Goal: Communication & Community: Participate in discussion

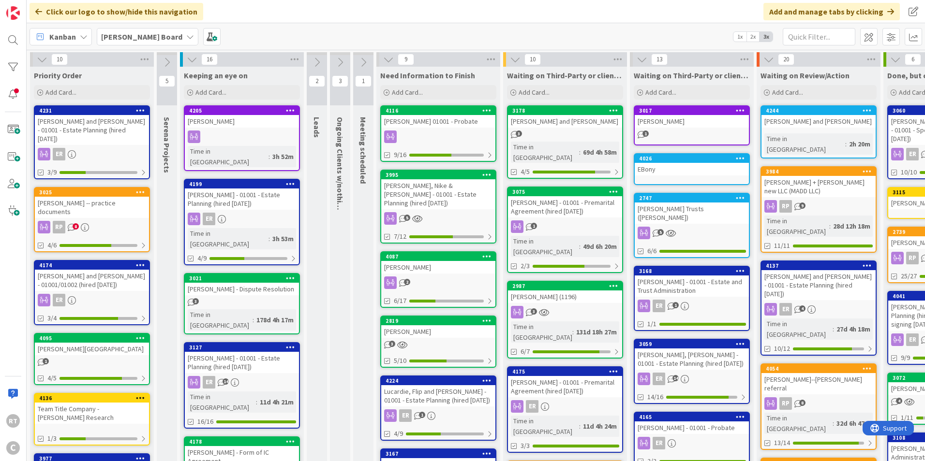
click at [95, 127] on div "[PERSON_NAME] and [PERSON_NAME] - 01001 - Estate Planning (hired [DATE])" at bounding box center [92, 130] width 114 height 30
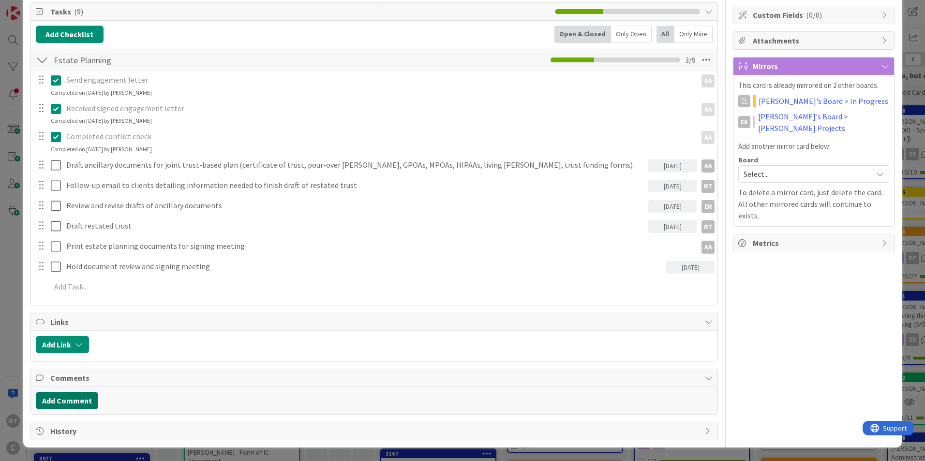
click at [60, 404] on button "Add Comment" at bounding box center [67, 400] width 62 height 17
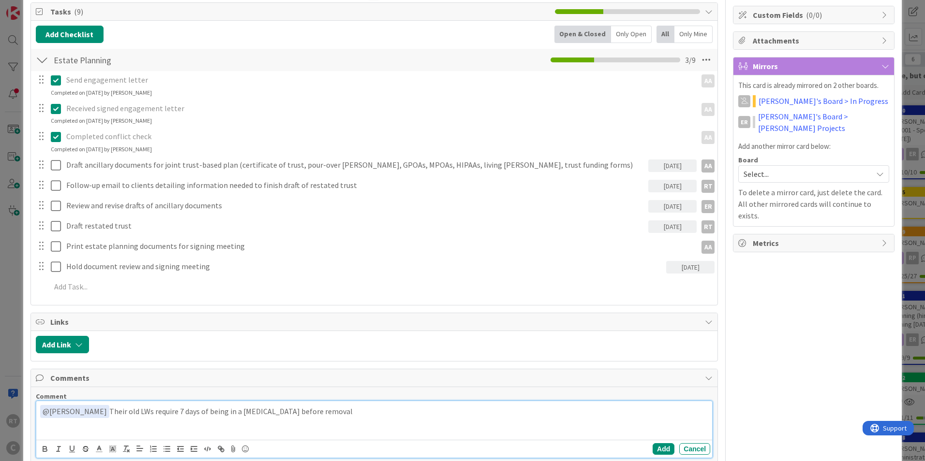
click at [368, 411] on p "﻿ @ [PERSON_NAME] ﻿ Their old LWs require 7 days of being in a [MEDICAL_DATA] b…" at bounding box center [374, 411] width 668 height 13
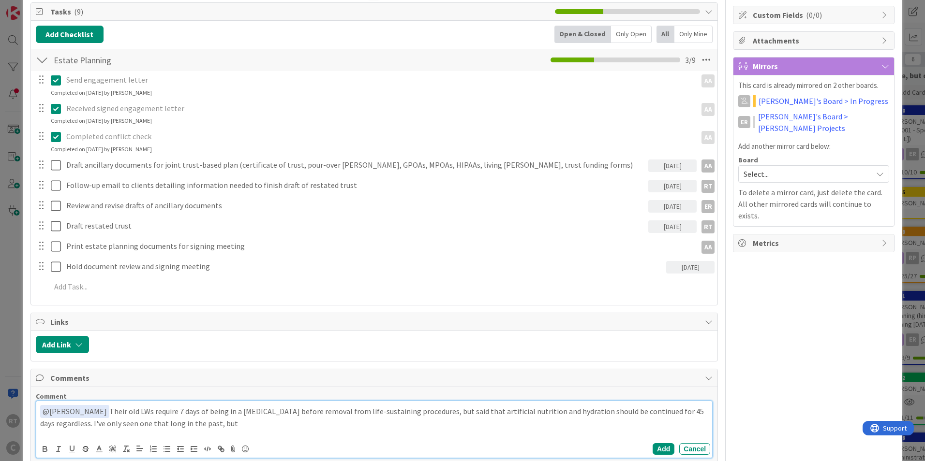
click at [235, 429] on div "﻿ @ [PERSON_NAME] ﻿ Their old LWs require 7 days of being in a [MEDICAL_DATA] b…" at bounding box center [373, 420] width 675 height 39
click at [246, 423] on p "﻿ @ [PERSON_NAME] ﻿ Their old LWs require 7 days of being in a [MEDICAL_DATA] b…" at bounding box center [374, 417] width 668 height 24
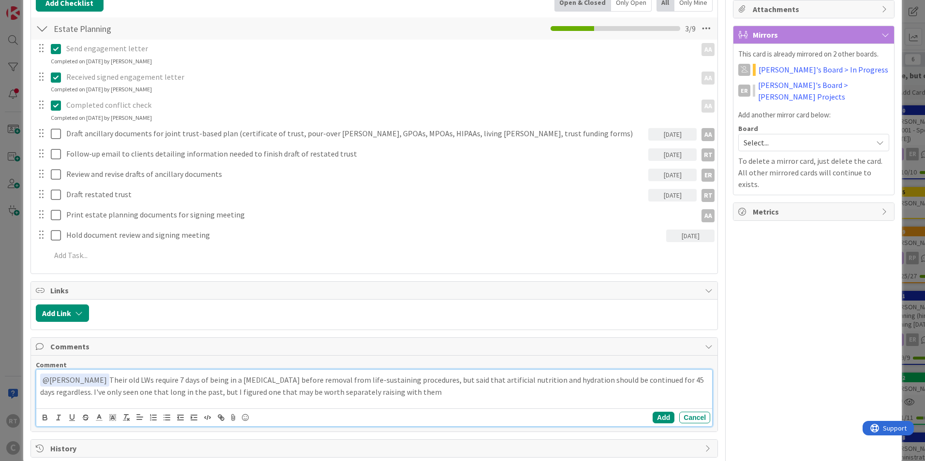
scroll to position [189, 0]
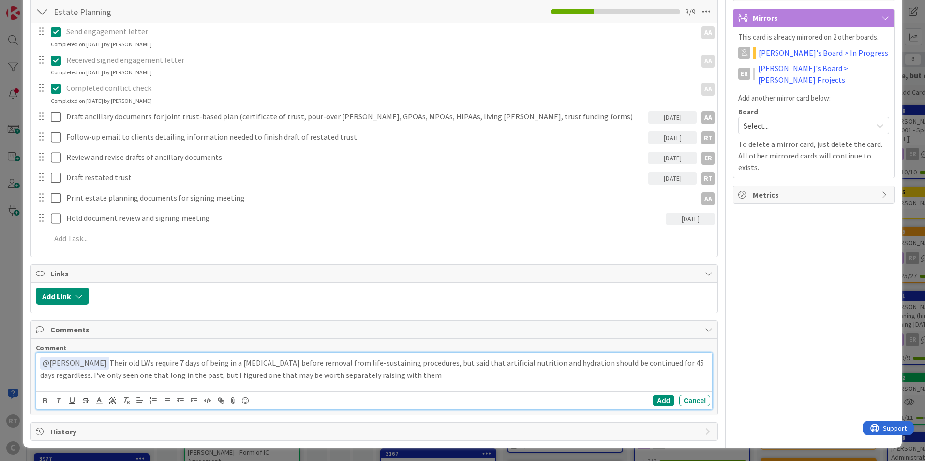
click at [274, 375] on p "﻿ @ [PERSON_NAME] ﻿ Their old LWs require 7 days of being in a [MEDICAL_DATA] b…" at bounding box center [374, 369] width 668 height 24
click at [652, 398] on button "Add" at bounding box center [663, 401] width 22 height 12
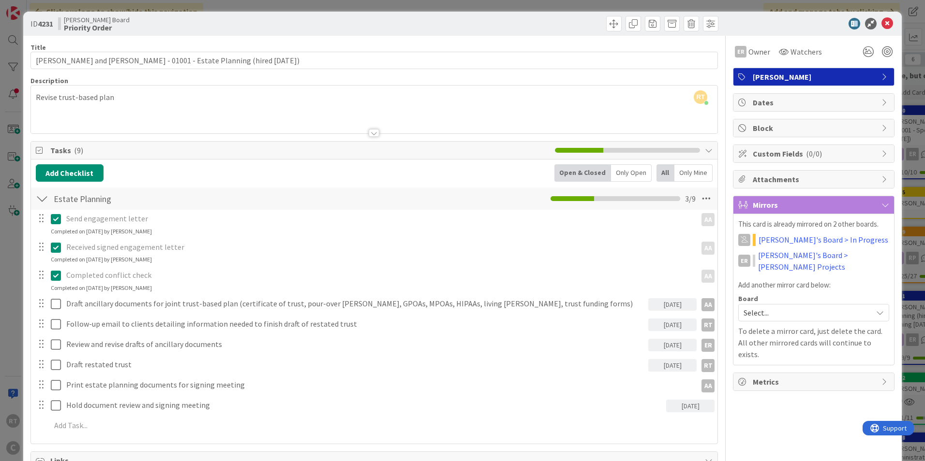
scroll to position [0, 0]
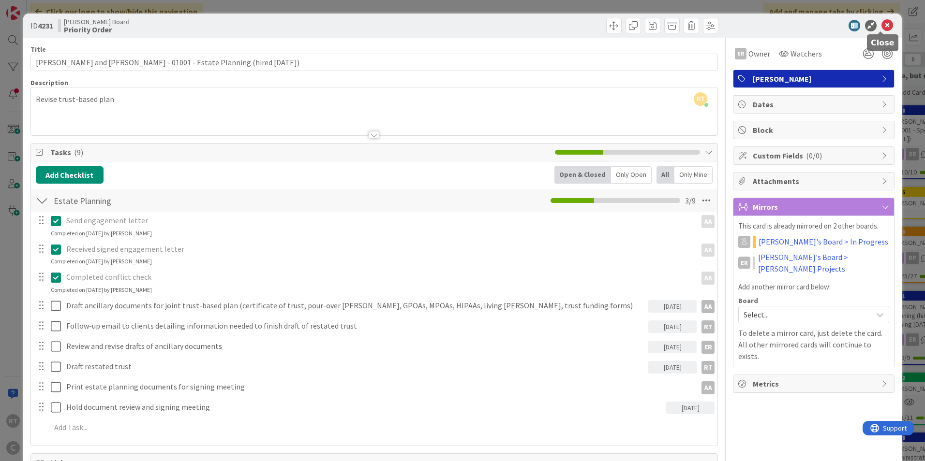
click at [881, 28] on icon at bounding box center [887, 26] width 12 height 12
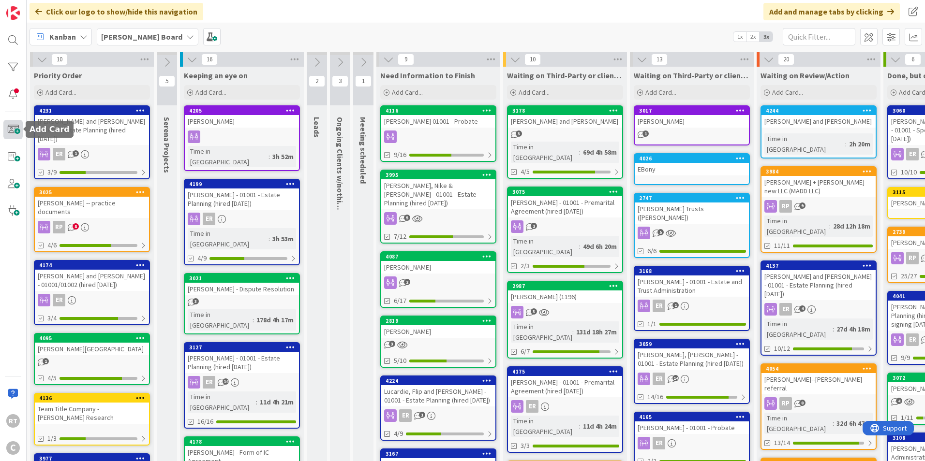
click at [13, 133] on span at bounding box center [12, 129] width 19 height 19
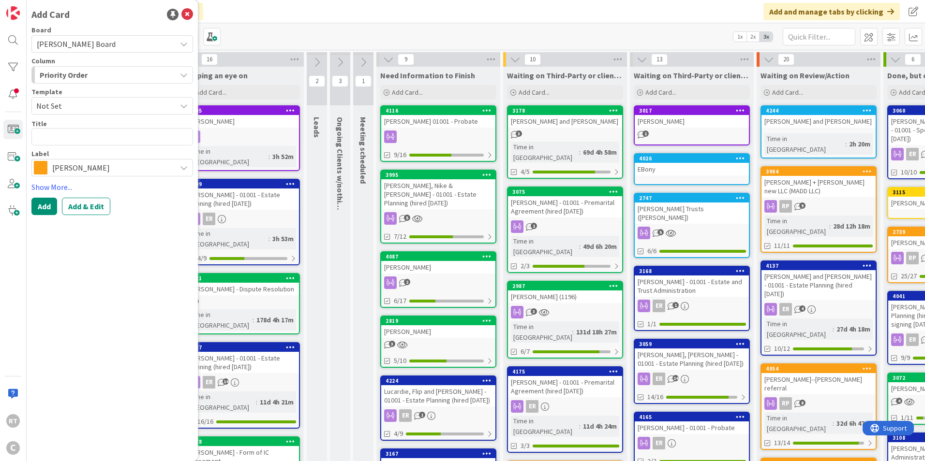
click at [87, 173] on span "[PERSON_NAME]" at bounding box center [111, 168] width 119 height 14
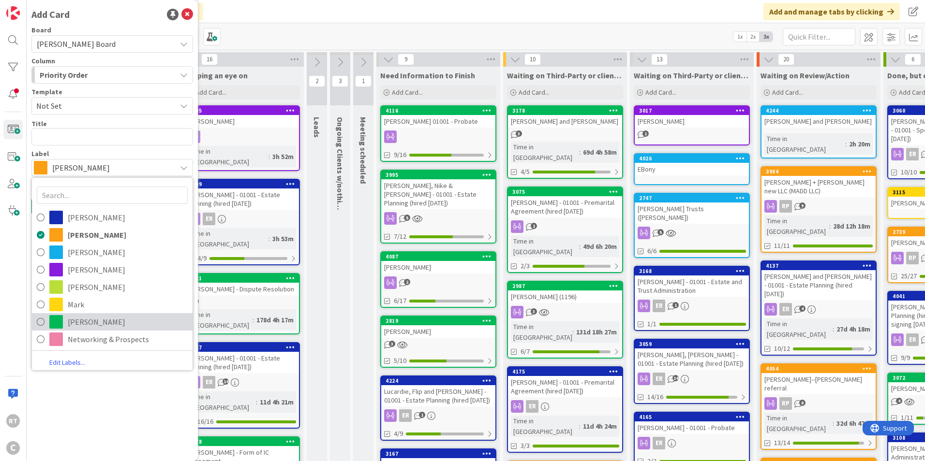
click at [64, 329] on link "[PERSON_NAME]" at bounding box center [112, 321] width 161 height 17
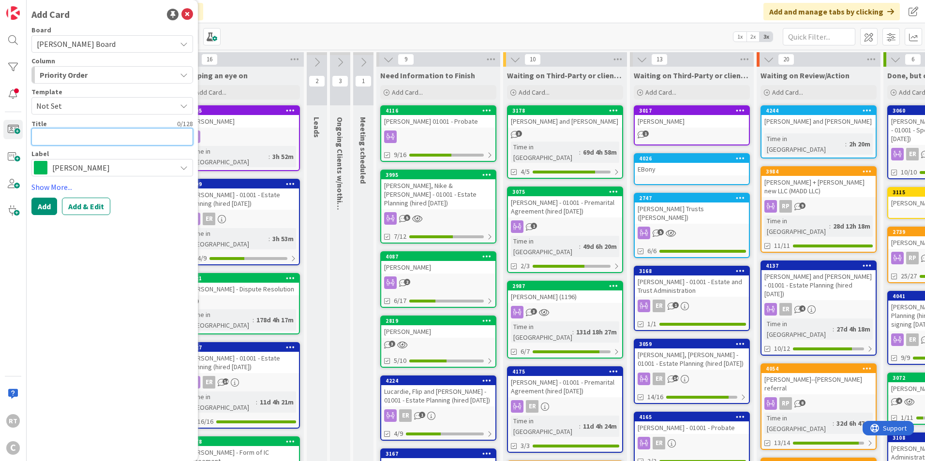
click at [64, 136] on textarea at bounding box center [111, 136] width 161 height 17
type textarea "x"
type textarea "E"
type textarea "x"
type textarea "En"
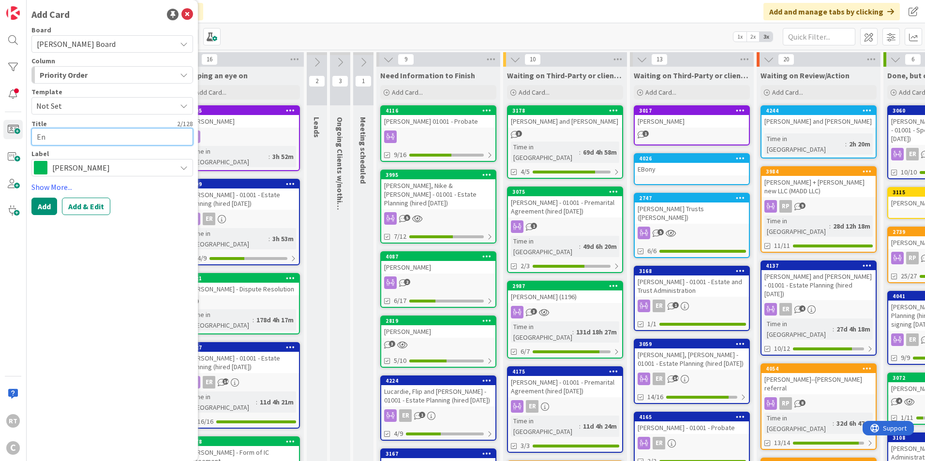
type textarea "x"
type textarea "Eny"
type textarea "x"
type textarea "Enya"
type textarea "x"
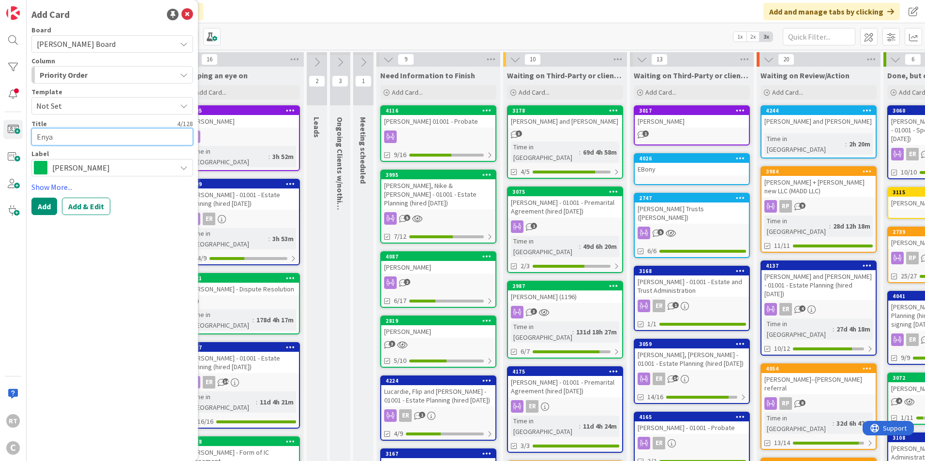
type textarea "Enyar"
type textarea "x"
type textarea "[PERSON_NAME]"
type textarea "x"
type textarea "[PERSON_NAME],"
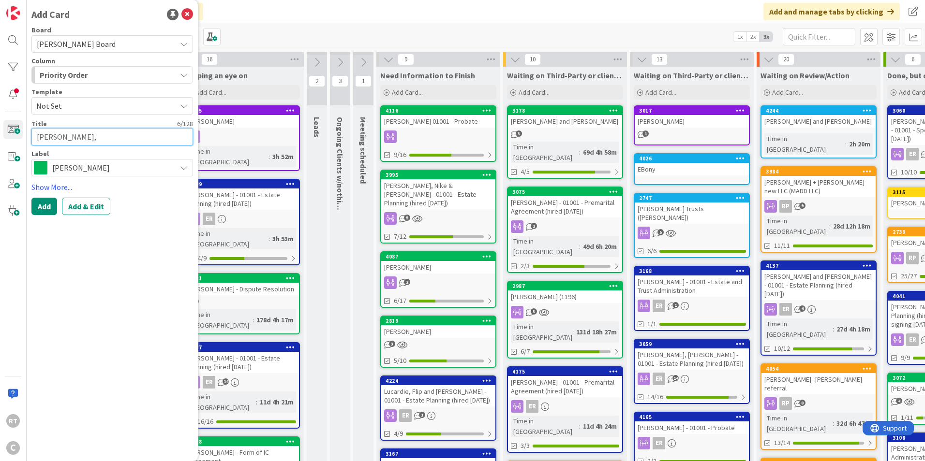
type textarea "x"
type textarea "[PERSON_NAME],"
type textarea "x"
type textarea "[PERSON_NAME], D"
type textarea "x"
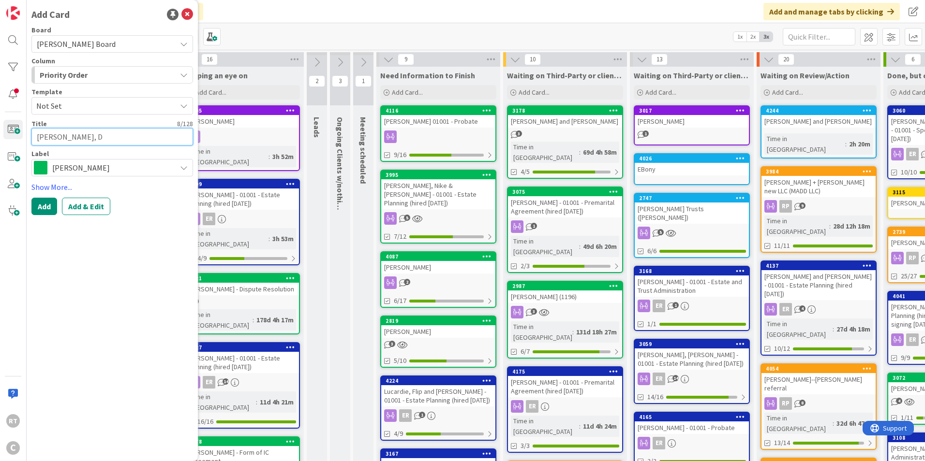
type textarea "[PERSON_NAME], Da"
type textarea "x"
type textarea "[PERSON_NAME]"
type textarea "x"
type textarea "[PERSON_NAME]"
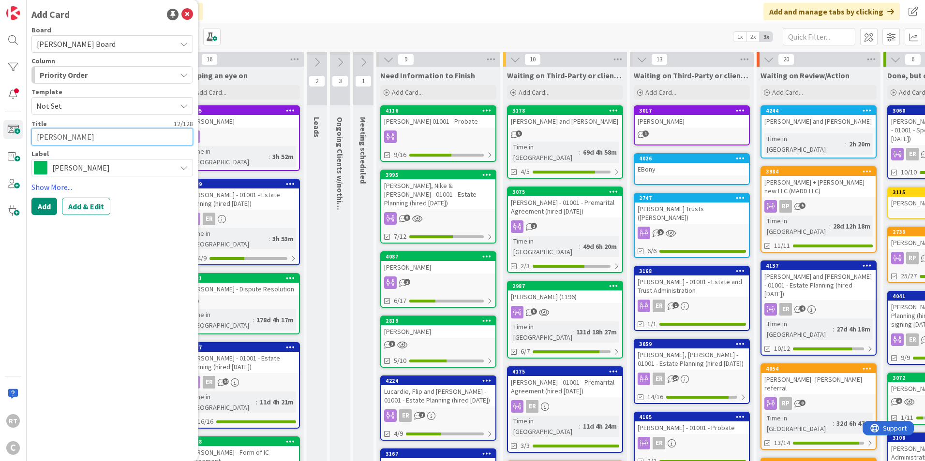
type textarea "x"
type textarea "[PERSON_NAME]"
type textarea "x"
type textarea "[PERSON_NAME]"
type textarea "x"
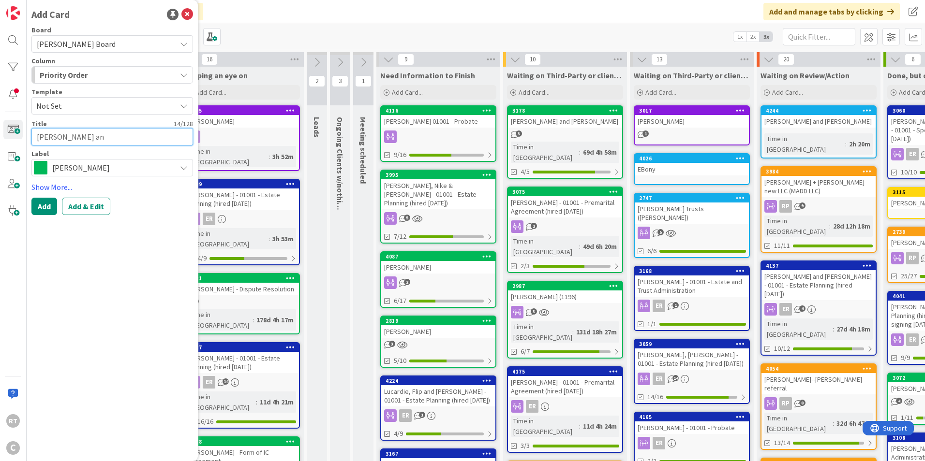
type textarea "[PERSON_NAME] and"
type textarea "x"
type textarea "[PERSON_NAME] and"
type textarea "x"
type textarea "[PERSON_NAME] and J"
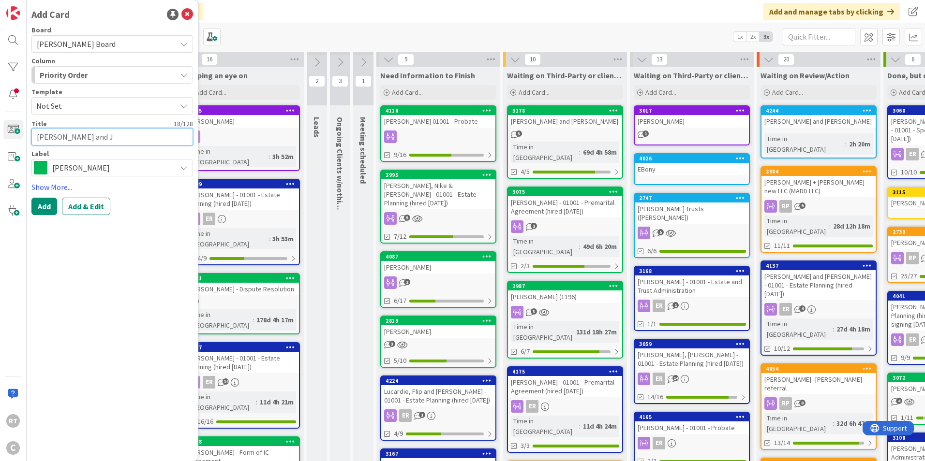
type textarea "x"
type textarea "[PERSON_NAME] and [PERSON_NAME]"
type textarea "x"
type textarea "[PERSON_NAME] and [PERSON_NAME]"
type textarea "x"
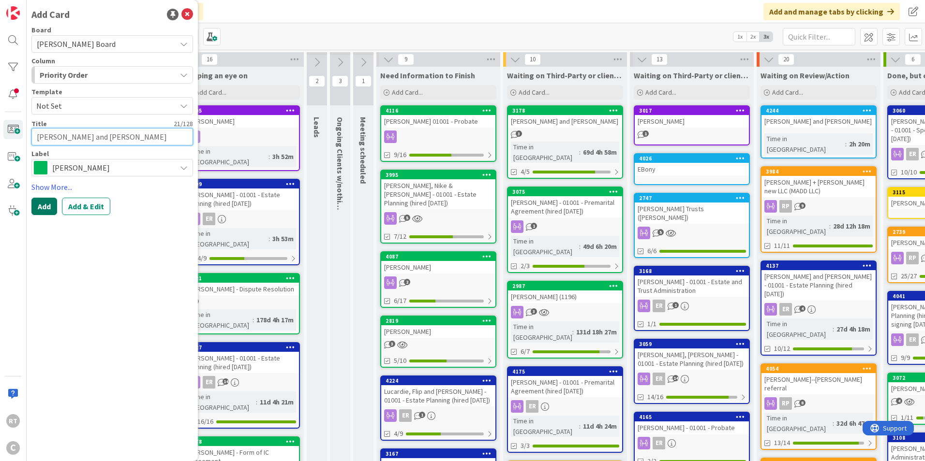
type textarea "[PERSON_NAME] and [PERSON_NAME]"
click at [46, 206] on button "Add" at bounding box center [44, 206] width 26 height 17
click at [192, 18] on icon at bounding box center [187, 15] width 12 height 12
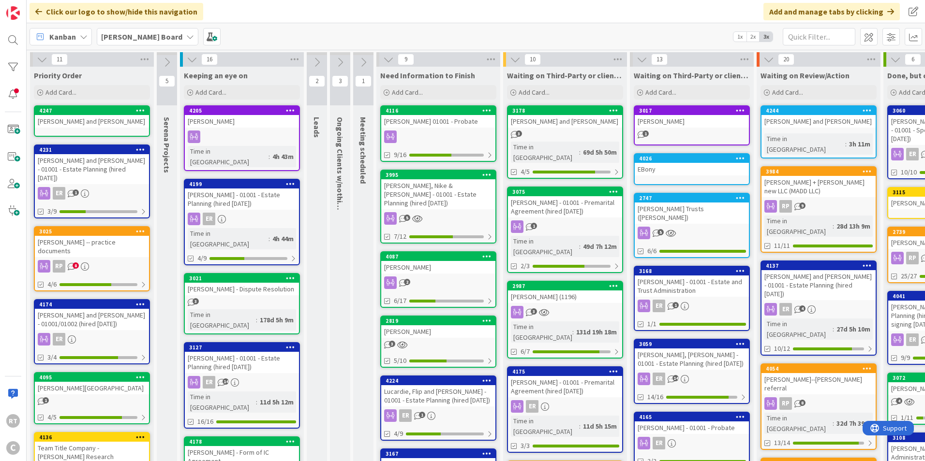
click at [454, 191] on div "[PERSON_NAME], Nike & [PERSON_NAME] - 01001 - Estate Planning (hired [DATE])" at bounding box center [438, 194] width 114 height 30
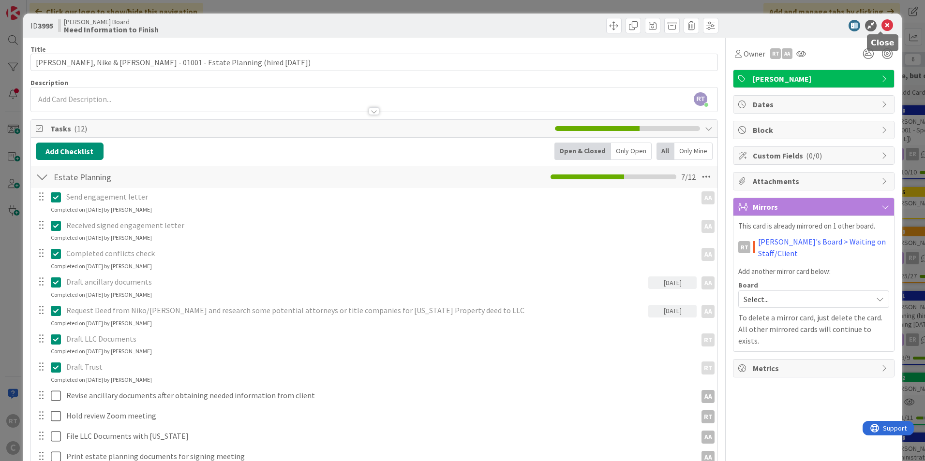
click at [884, 24] on icon at bounding box center [887, 26] width 12 height 12
